Goal: Contribute content

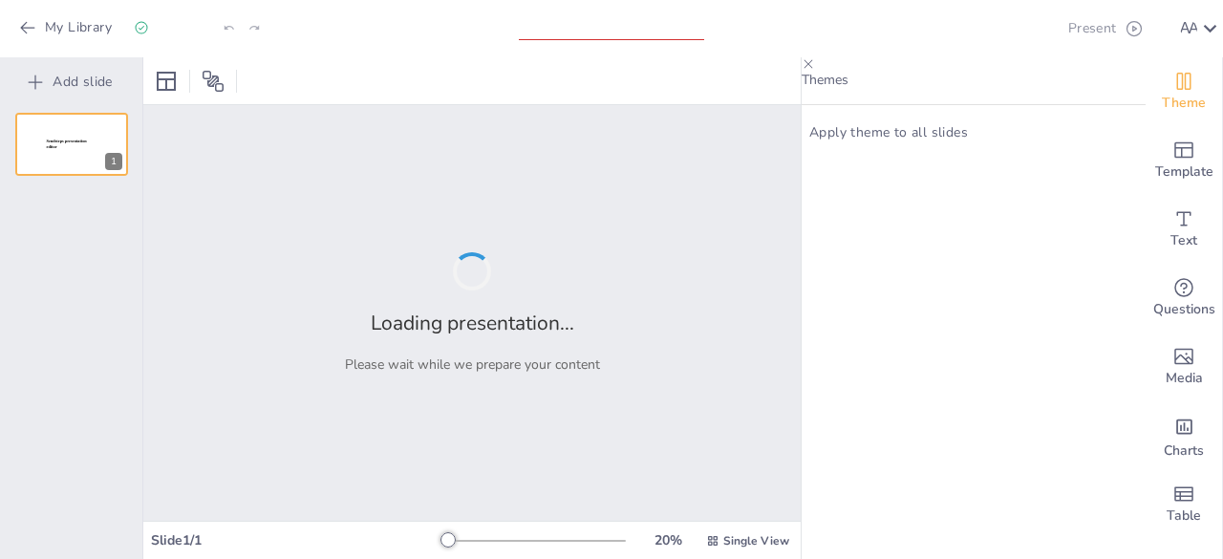
type input "Analisis Konsep Aaaaa dalam Berbagai Aspek"
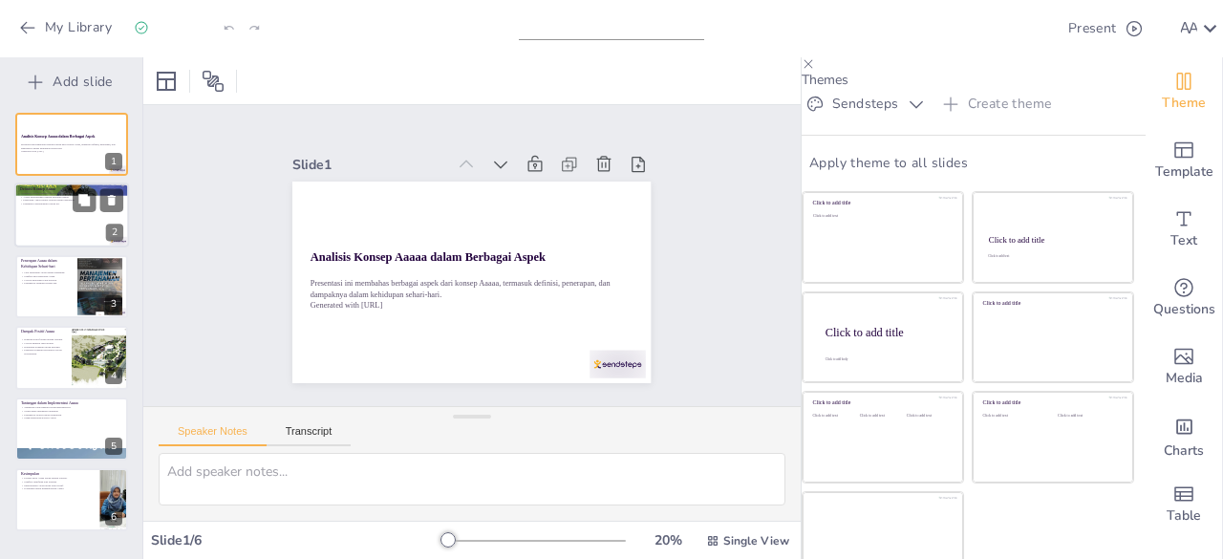
click at [52, 201] on p "Penerapan Aaaaa sangat relevan dalam kehidupan." at bounding box center [71, 201] width 103 height 4
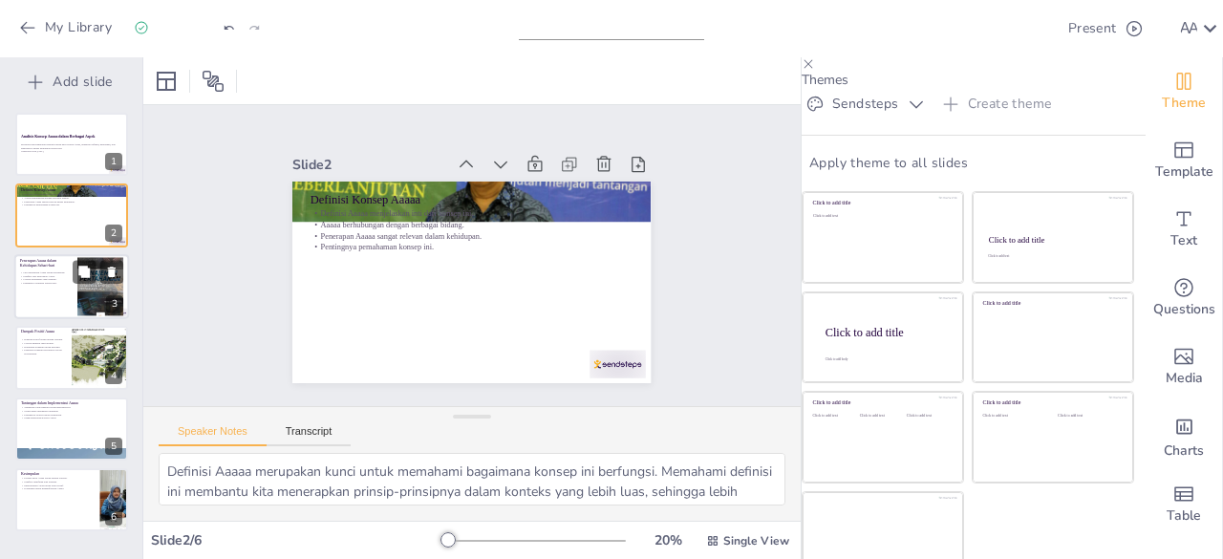
click at [23, 276] on p "Manfaat dari penerapan Aaaaa." at bounding box center [46, 276] width 52 height 4
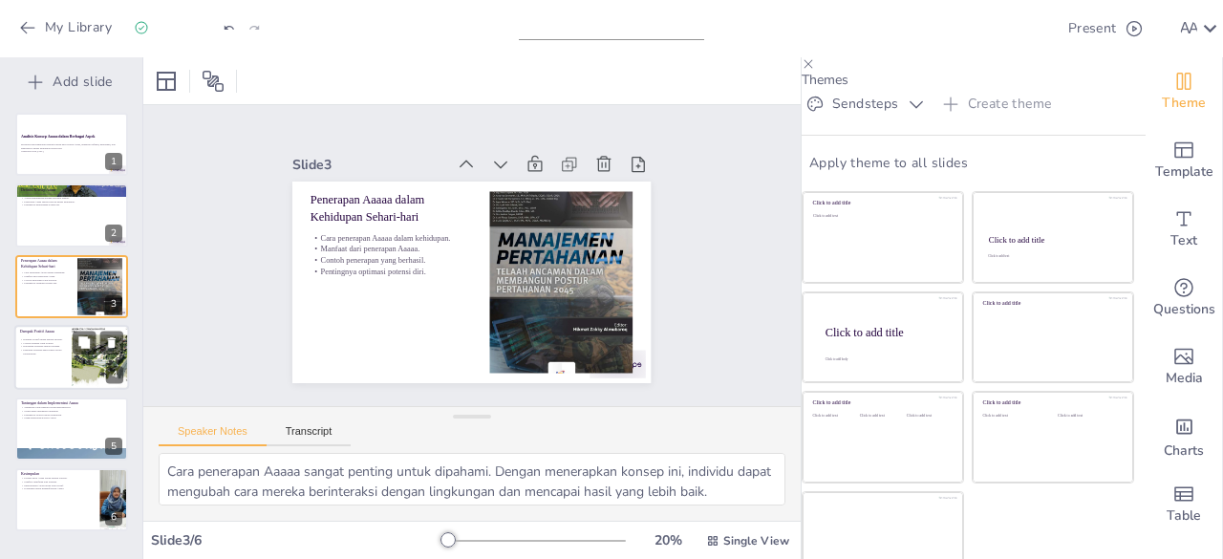
click at [64, 351] on p "Pengaruh terhadap masyarakat secara keseluruhan." at bounding box center [43, 352] width 46 height 7
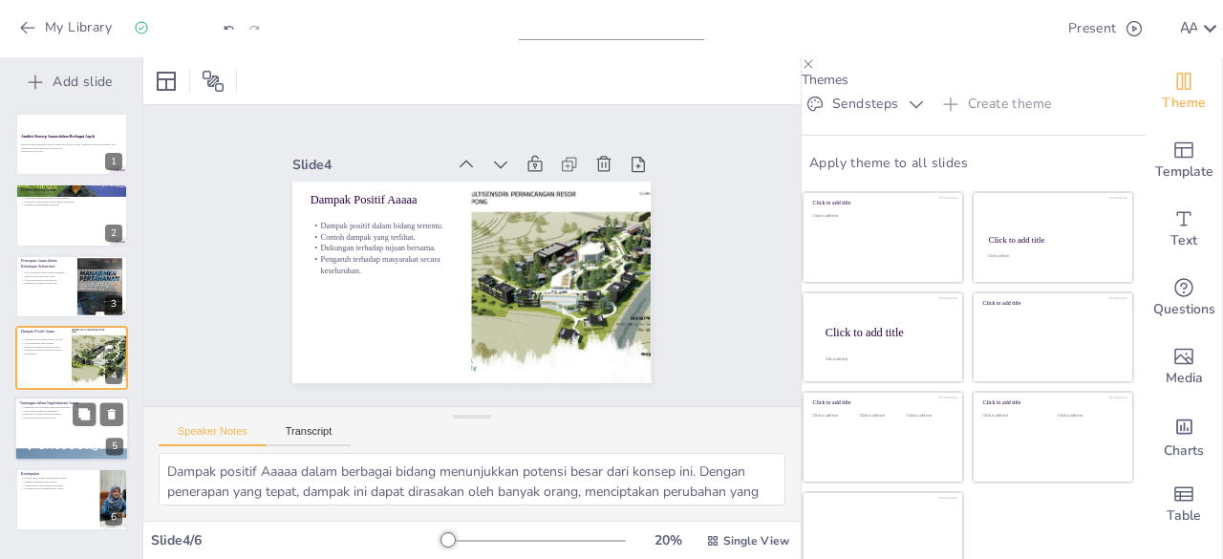
click at [63, 425] on div at bounding box center [71, 429] width 115 height 65
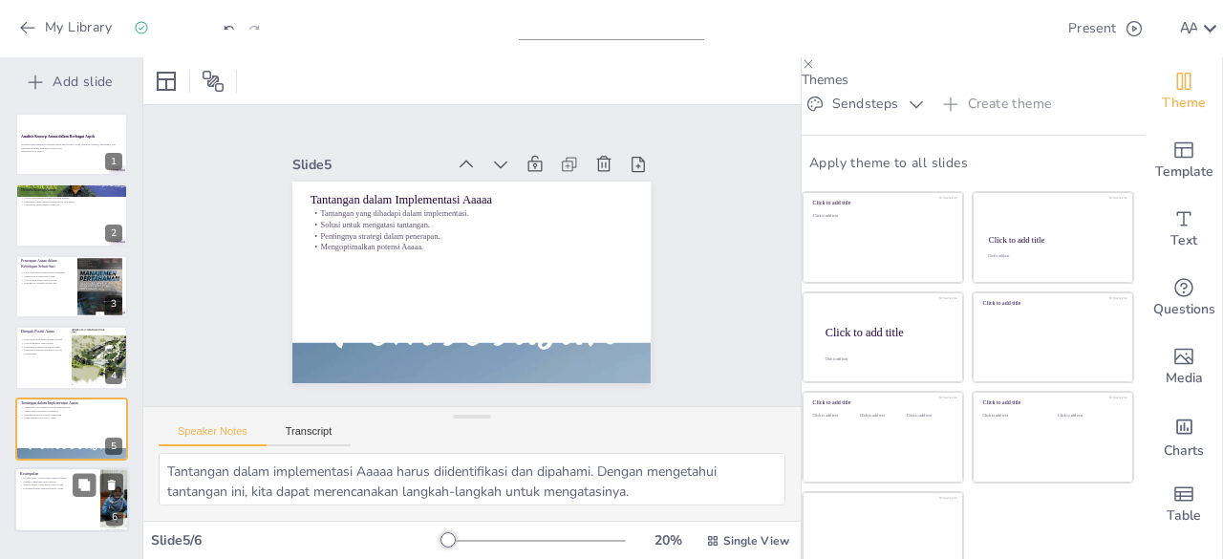
click at [67, 484] on p "Implementasi Aaaaa untuk hasil positif." at bounding box center [57, 486] width 75 height 4
type textarea "Potensi besar Aaaaa menunjukkan bahwa konsep ini memiliki banyak aplikasi prakt…"
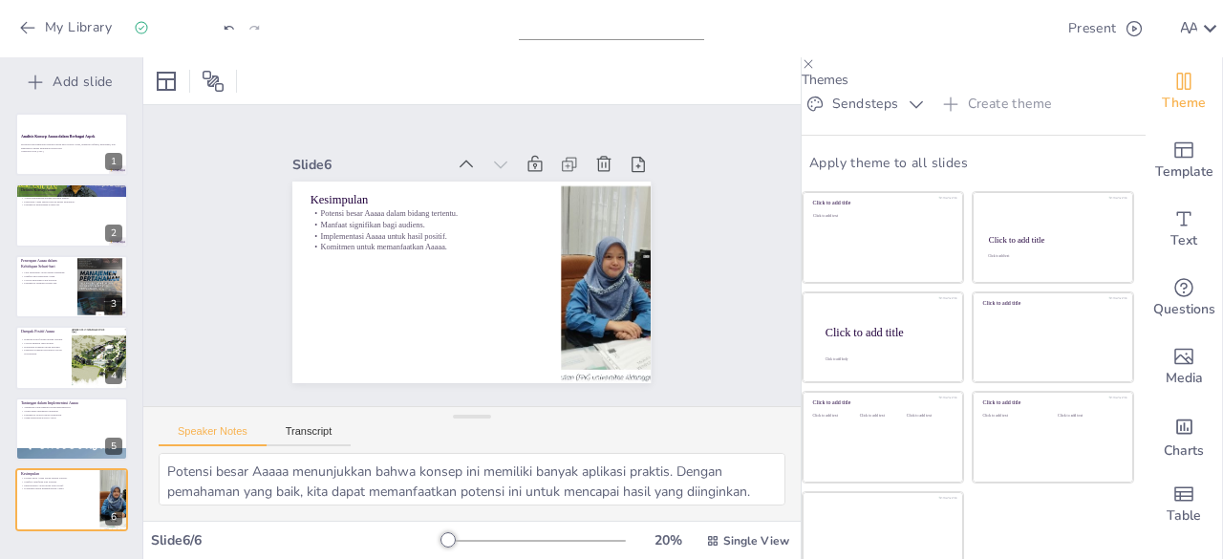
scroll to position [54, 0]
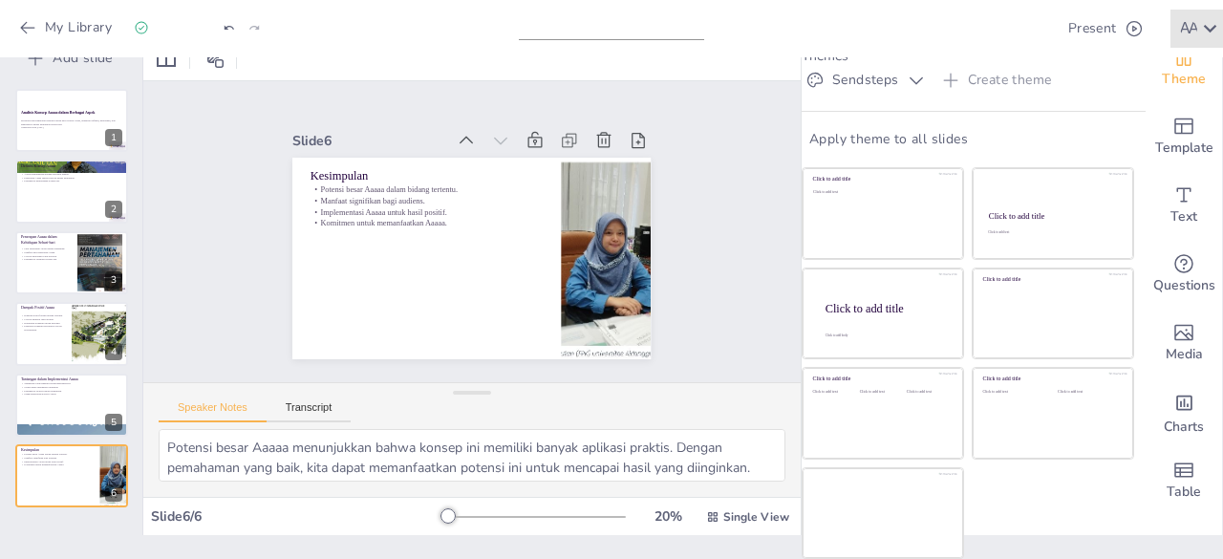
click at [1214, 28] on icon at bounding box center [1210, 29] width 13 height 8
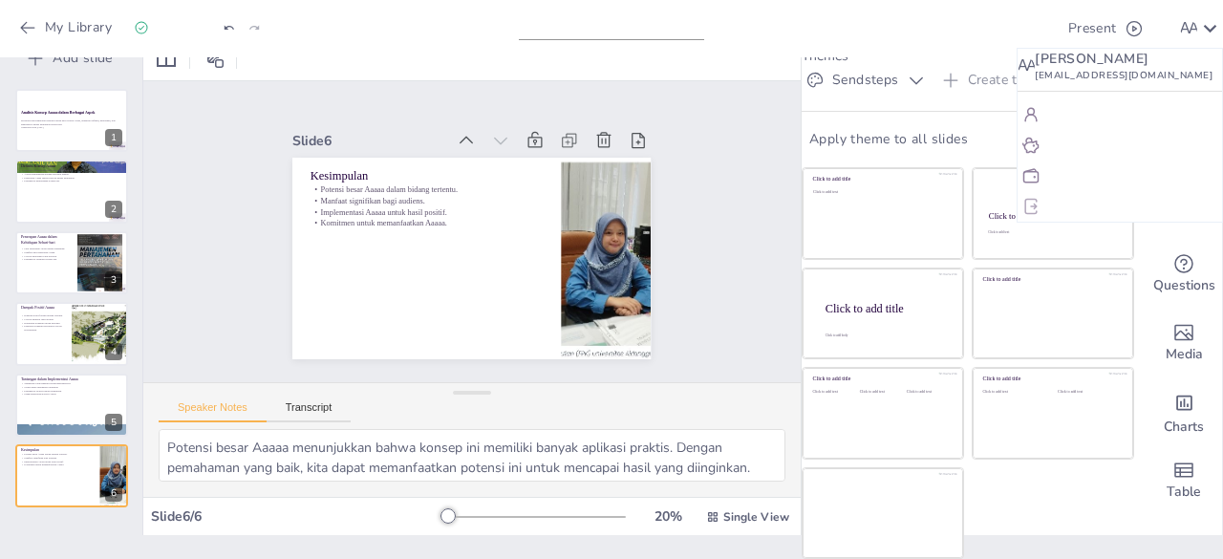
click at [1076, 215] on p "Log out" at bounding box center [1068, 206] width 39 height 17
